Goal: Task Accomplishment & Management: Use online tool/utility

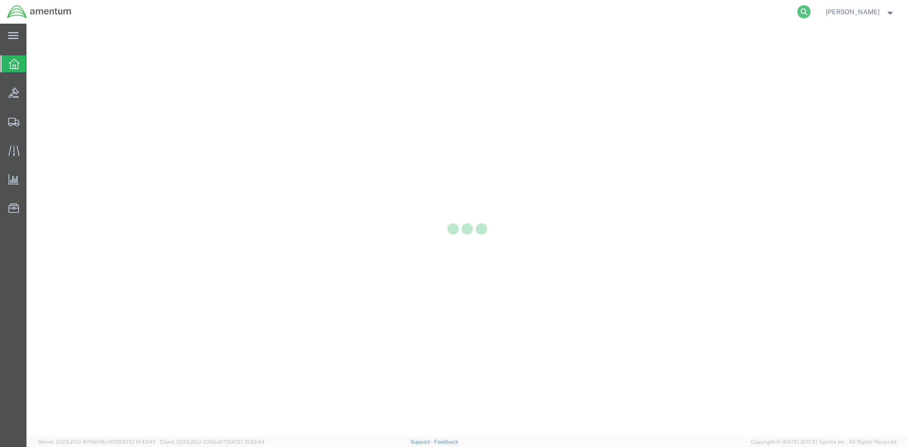
click at [810, 13] on icon at bounding box center [803, 11] width 13 height 13
click at [606, 14] on input "search" at bounding box center [653, 11] width 287 height 23
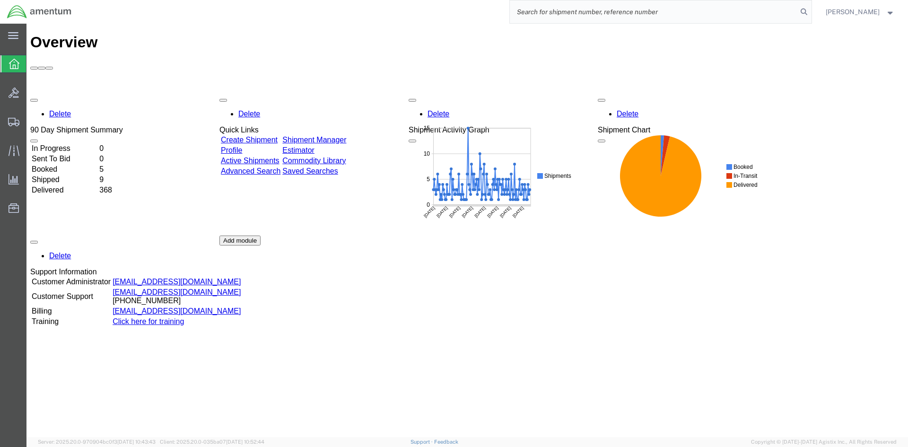
paste input "S633-25275-2521"
type input "S633-25275-2521"
click at [810, 11] on icon at bounding box center [803, 11] width 13 height 13
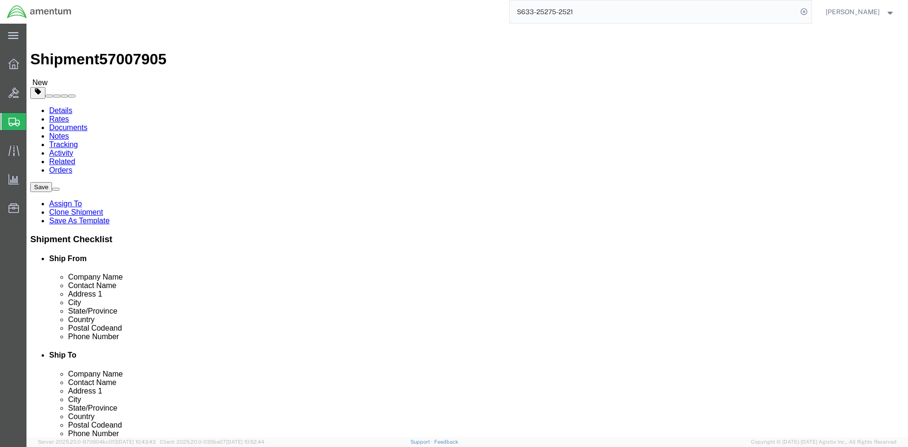
select select "42718"
select select
click button "Rate Shipment"
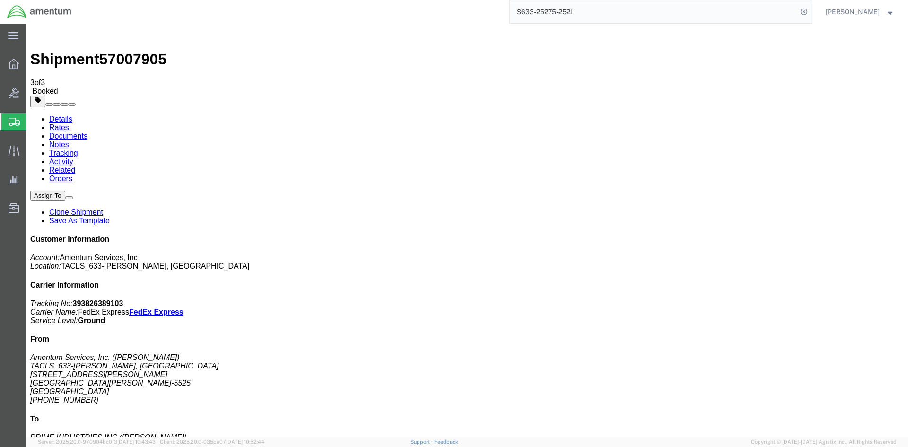
drag, startPoint x: 397, startPoint y: 169, endPoint x: 493, endPoint y: 192, distance: 98.8
